Goal: Information Seeking & Learning: Compare options

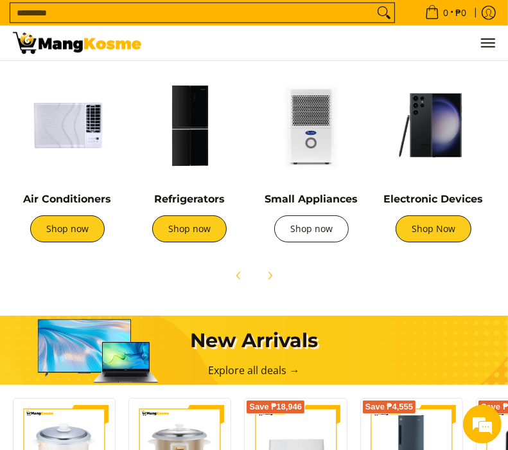
click at [315, 230] on link "Shop now" at bounding box center [311, 228] width 75 height 27
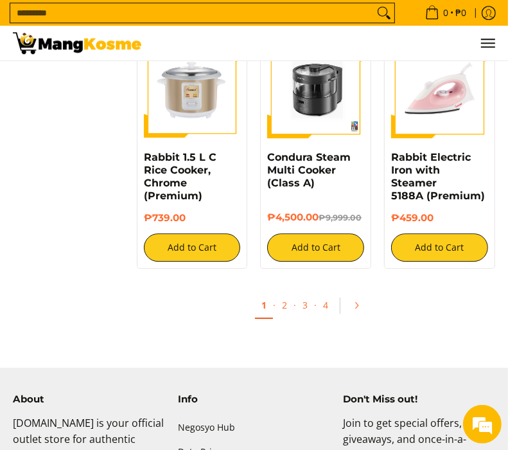
scroll to position [2117, 0]
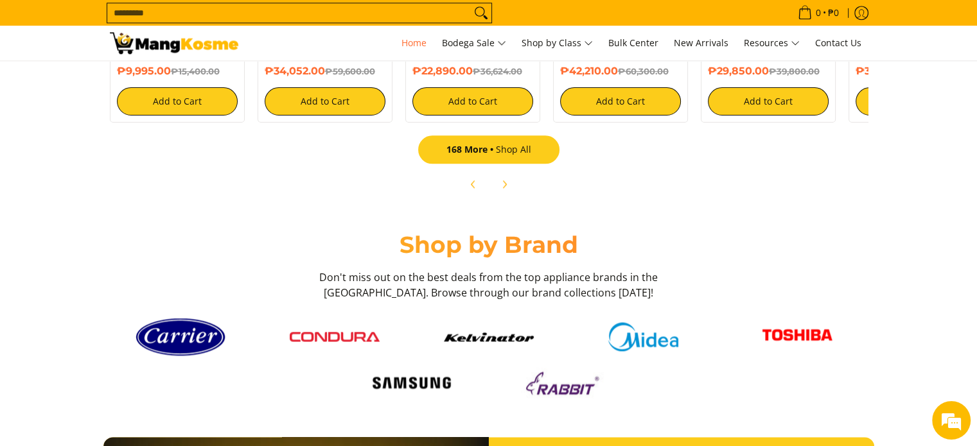
scroll to position [0, 980]
click at [524, 146] on link "168 More Shop All" at bounding box center [488, 150] width 141 height 28
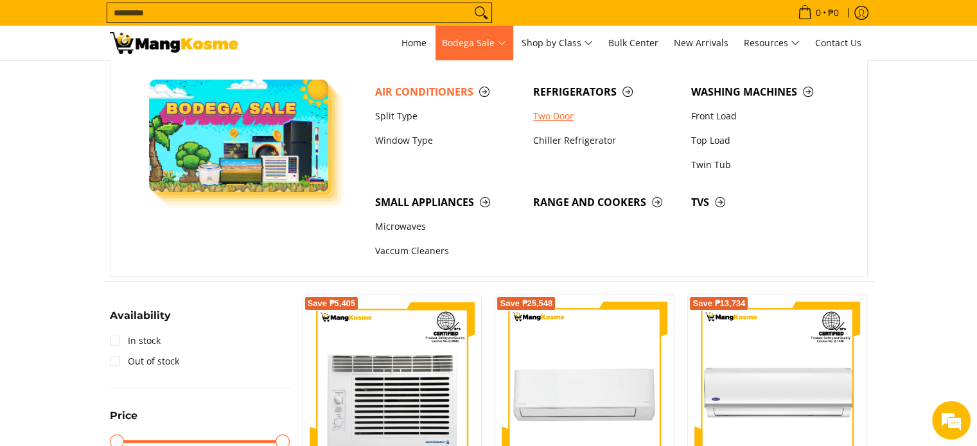
click at [555, 112] on link "Two Door" at bounding box center [606, 116] width 158 height 24
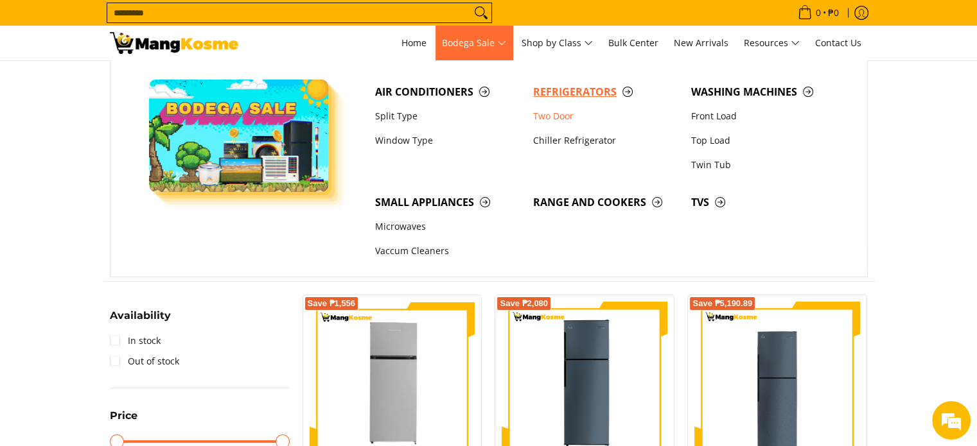
click at [557, 94] on span "Refrigerators" at bounding box center [605, 92] width 145 height 16
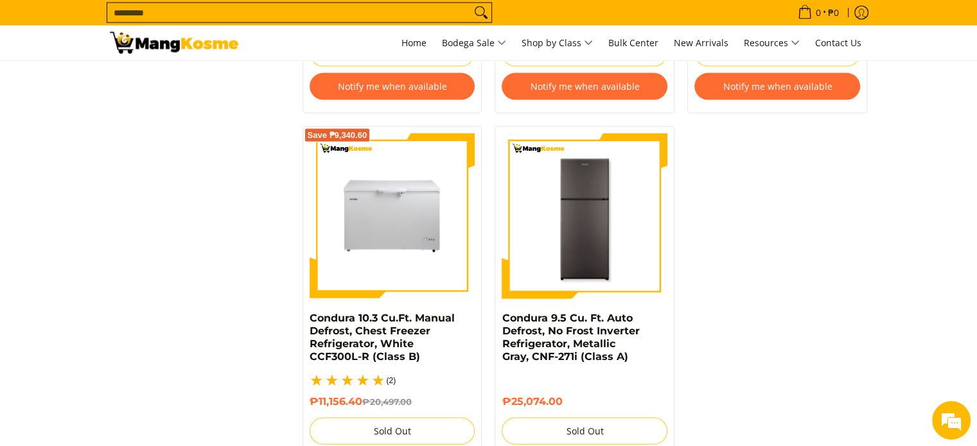
scroll to position [2890, 0]
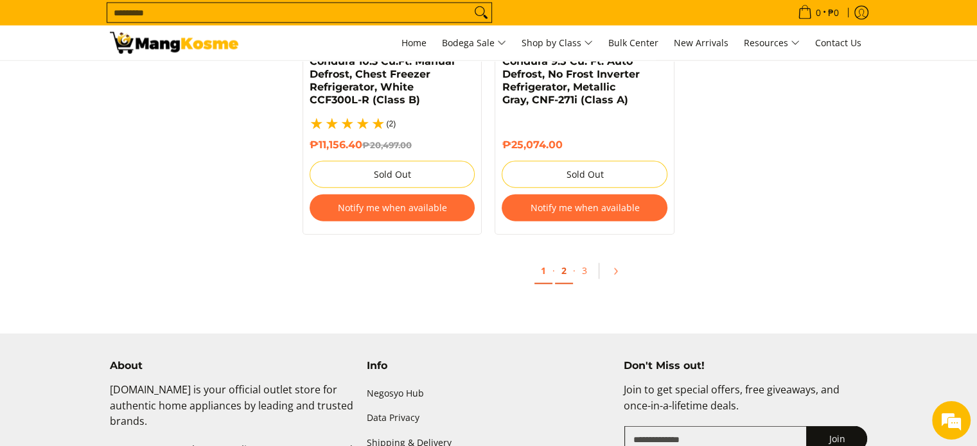
click at [563, 264] on link "2" at bounding box center [564, 271] width 18 height 26
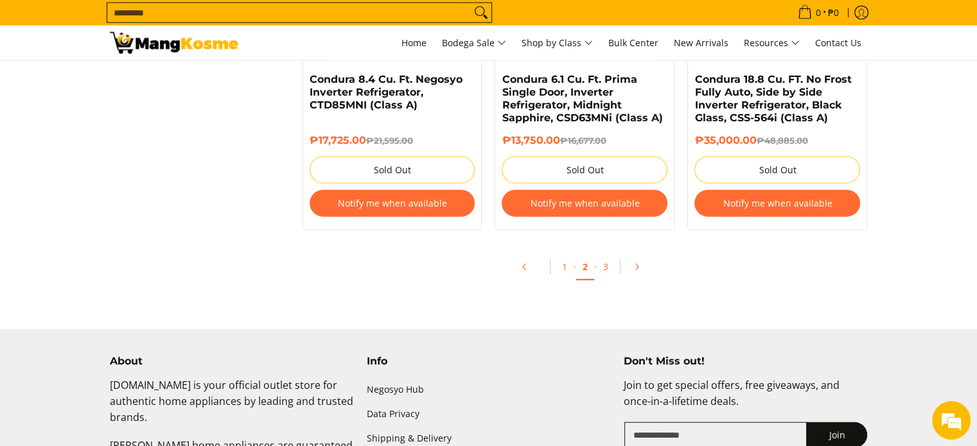
scroll to position [2955, 0]
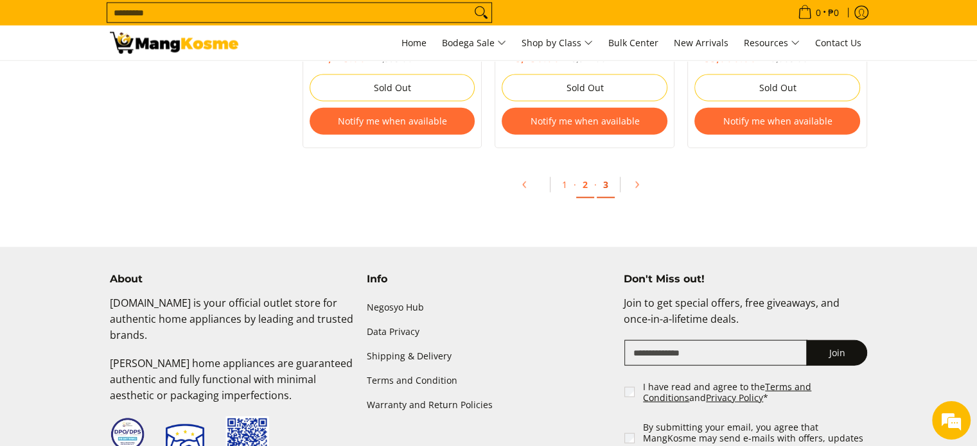
click at [601, 189] on link "3" at bounding box center [606, 185] width 18 height 26
